Goal: Navigation & Orientation: Find specific page/section

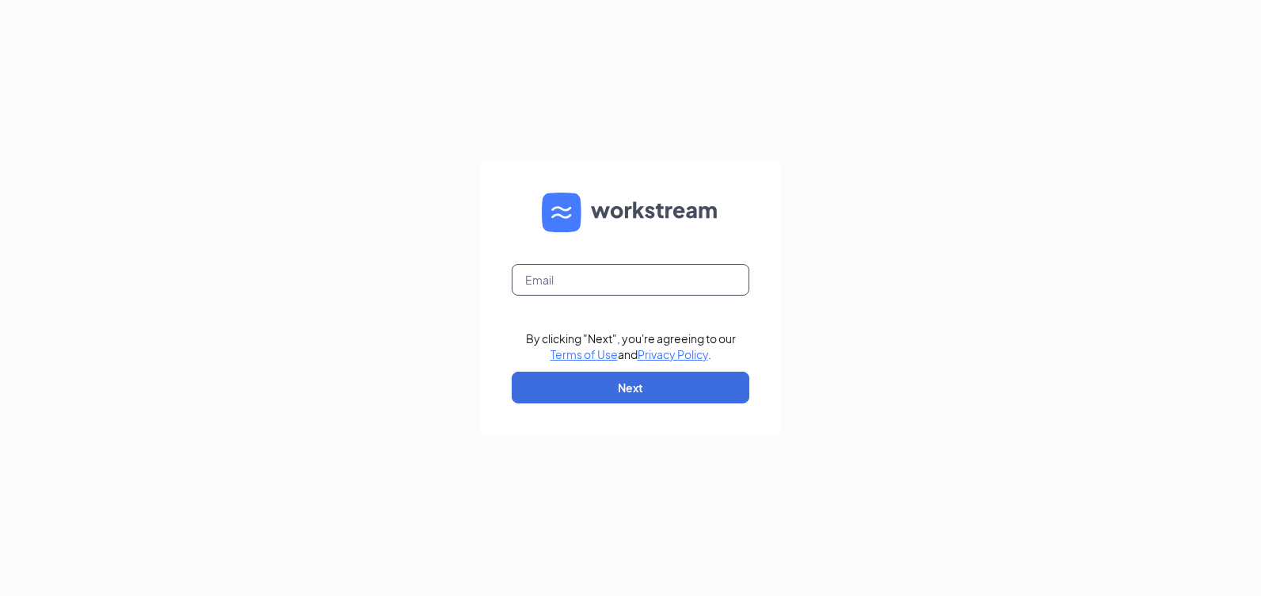
click at [635, 276] on input "text" at bounding box center [631, 280] width 238 height 32
type input "[EMAIL_ADDRESS][DOMAIN_NAME]"
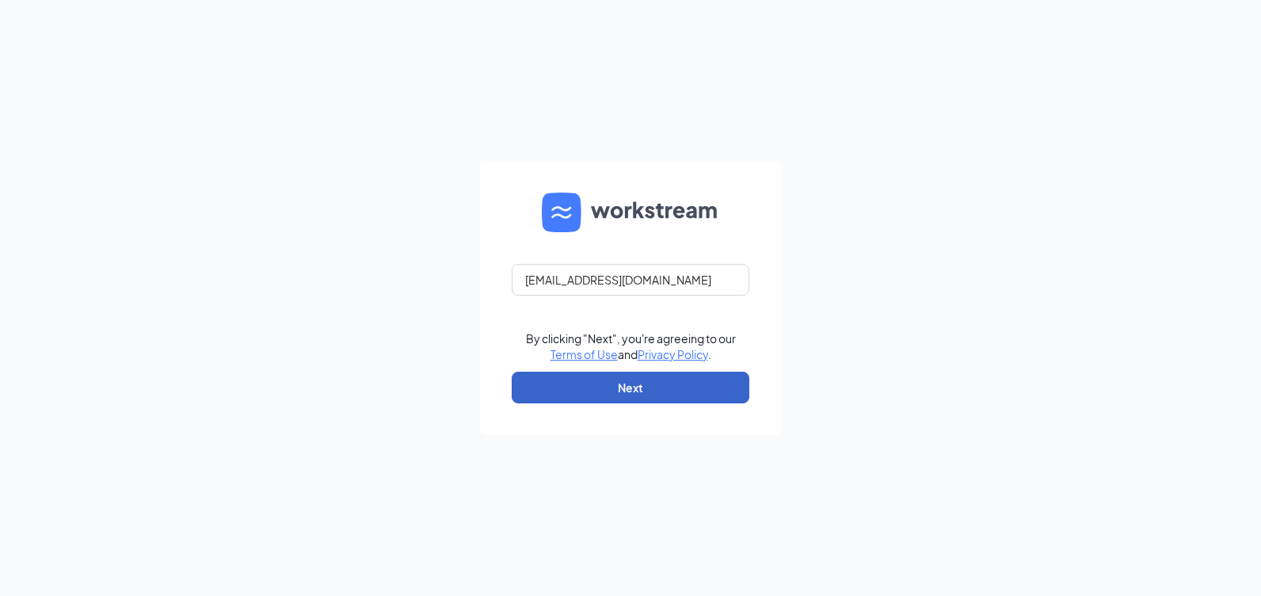
click at [605, 380] on button "Next" at bounding box center [631, 387] width 238 height 32
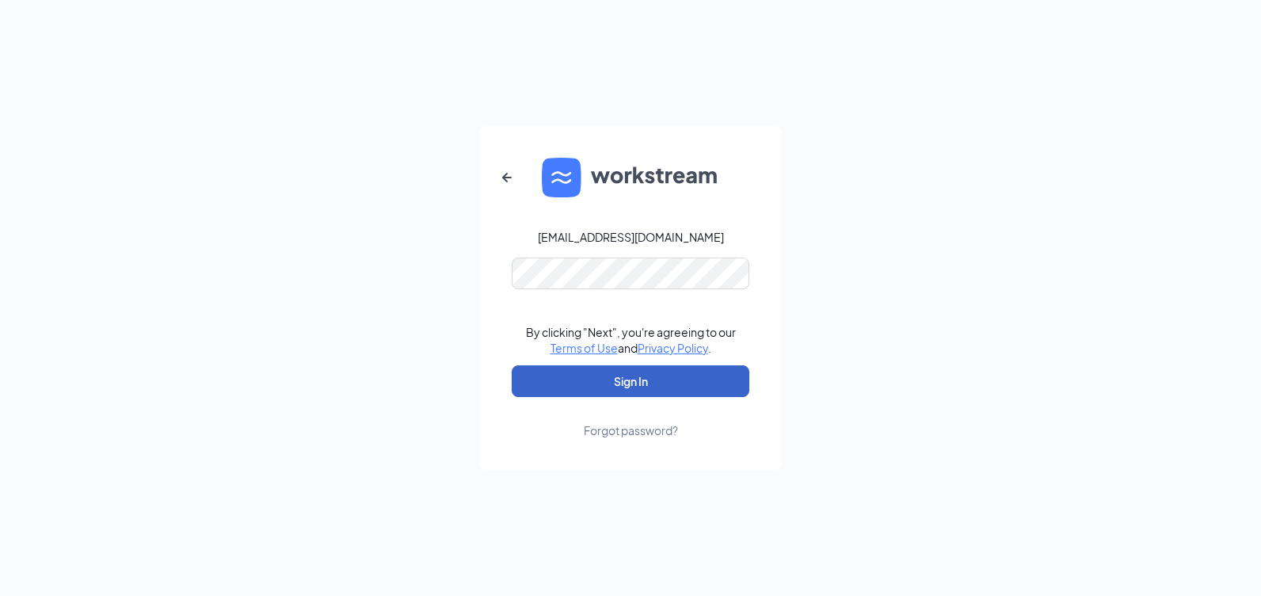
click at [609, 389] on button "Sign In" at bounding box center [631, 381] width 238 height 32
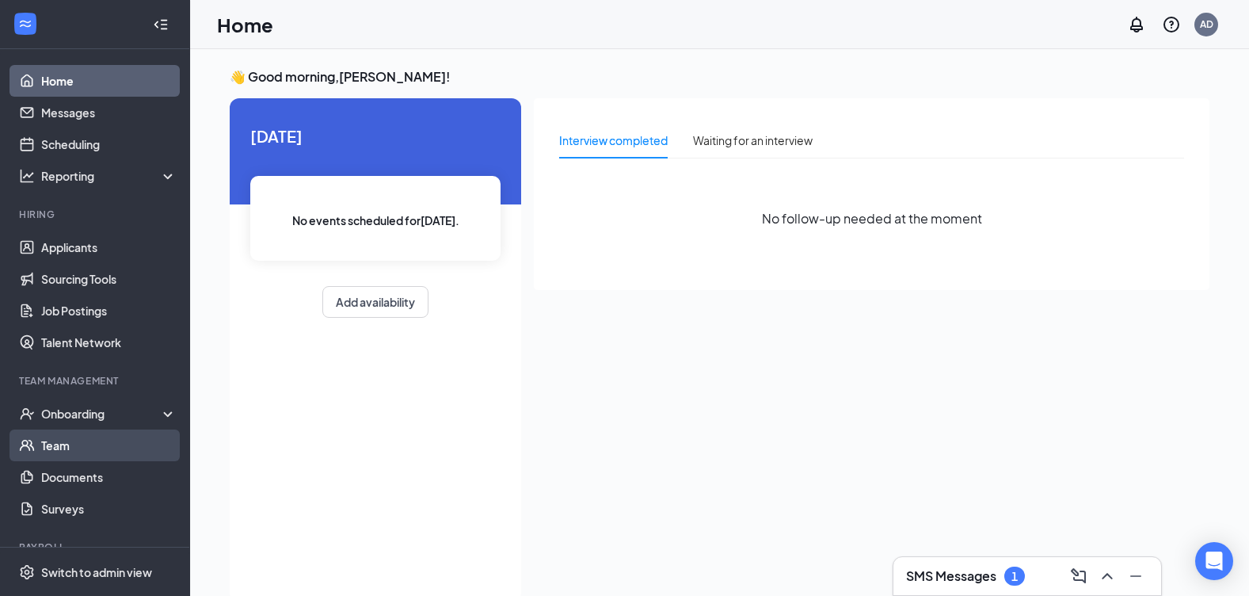
click at [74, 451] on link "Team" at bounding box center [108, 445] width 135 height 32
